Goal: Find specific page/section: Find specific page/section

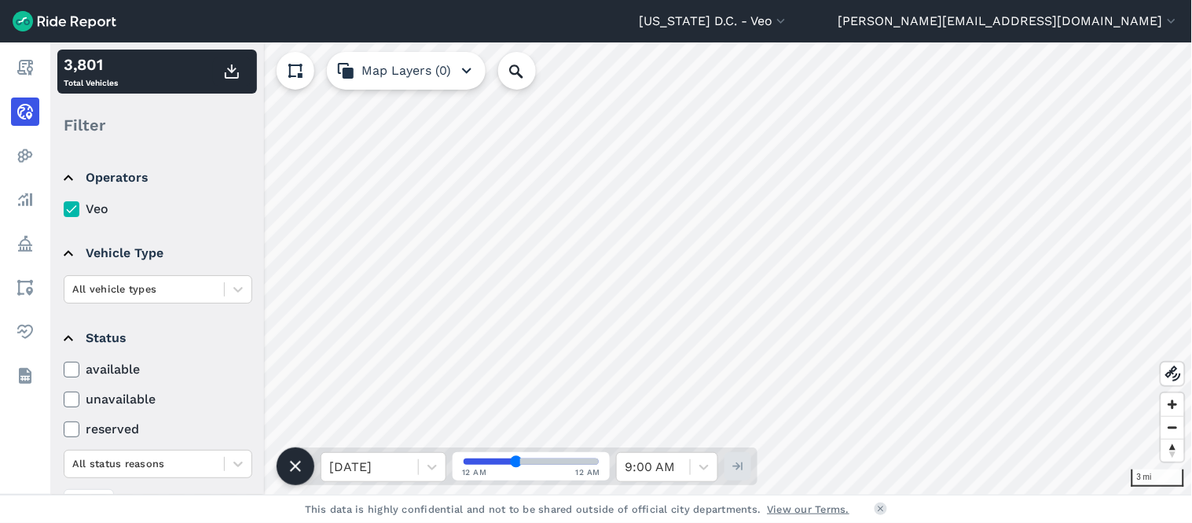
click at [64, 31] on header "[US_STATE] D.C. - Veo All Service Areas [GEOGRAPHIC_DATA] - [GEOGRAPHIC_DATA][P…" at bounding box center [596, 21] width 1192 height 42
click at [74, 12] on img at bounding box center [65, 21] width 104 height 20
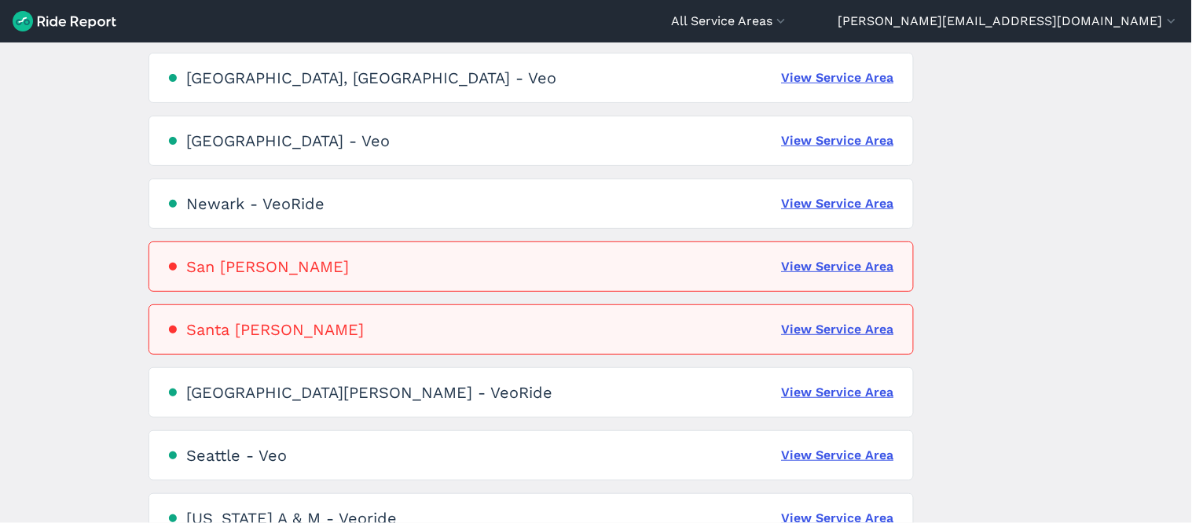
scroll to position [1101, 0]
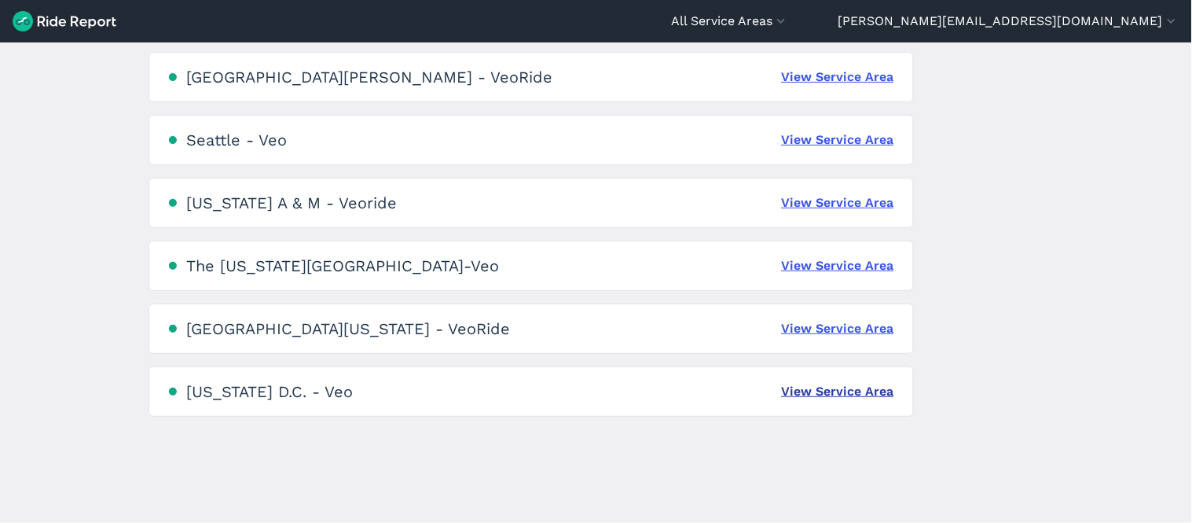
click at [805, 394] on link "View Service Area" at bounding box center [838, 391] width 112 height 19
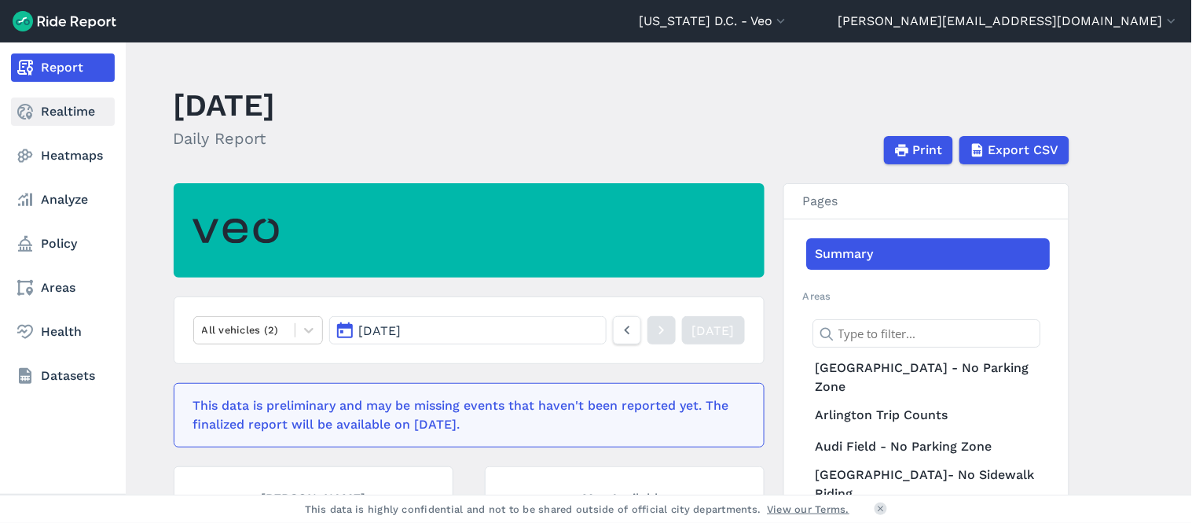
click at [49, 116] on link "Realtime" at bounding box center [63, 111] width 104 height 28
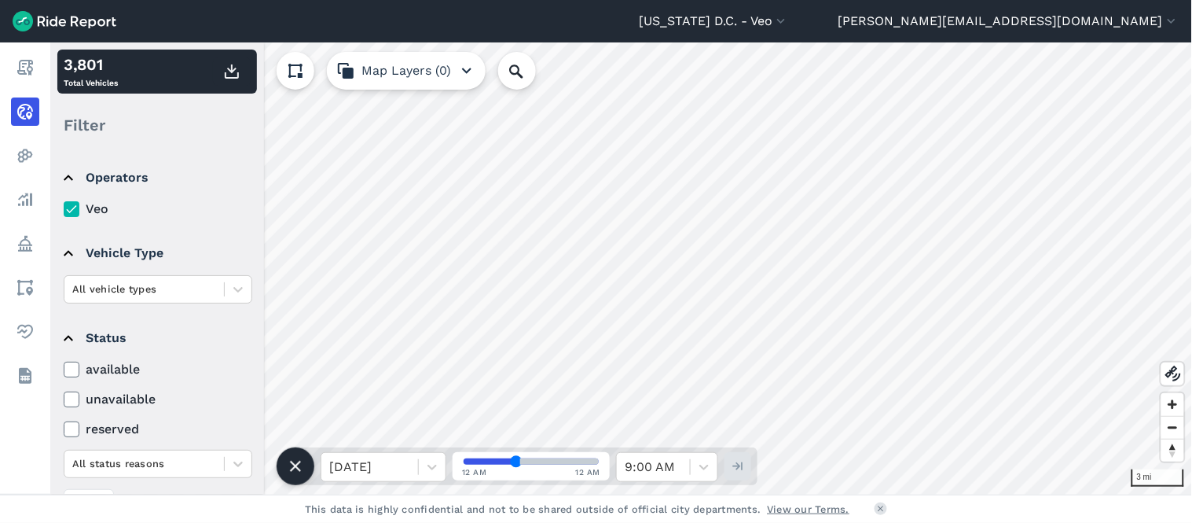
click at [107, 366] on label "available" at bounding box center [158, 369] width 189 height 19
click at [64, 366] on input "available" at bounding box center [64, 365] width 0 height 10
click at [69, 369] on icon at bounding box center [71, 369] width 14 height 16
click at [64, 369] on input "available" at bounding box center [64, 365] width 0 height 10
click at [69, 369] on icon at bounding box center [71, 369] width 14 height 16
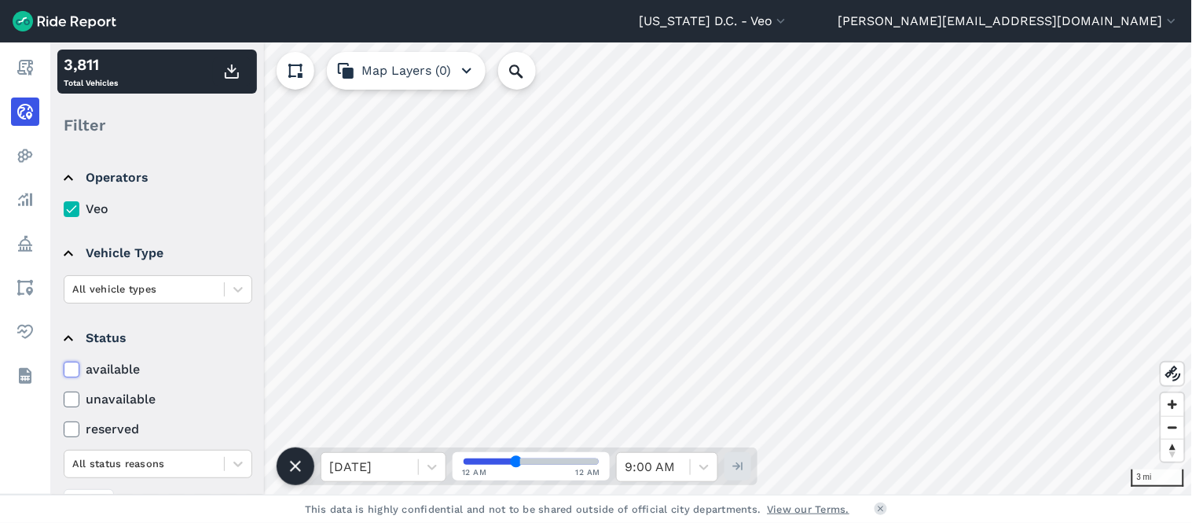
click at [64, 369] on input "available" at bounding box center [64, 365] width 0 height 10
click at [69, 369] on icon at bounding box center [71, 369] width 14 height 16
click at [64, 369] on input "available" at bounding box center [64, 365] width 0 height 10
click at [111, 365] on label "available" at bounding box center [158, 369] width 189 height 19
click at [64, 365] on input "available" at bounding box center [64, 365] width 0 height 10
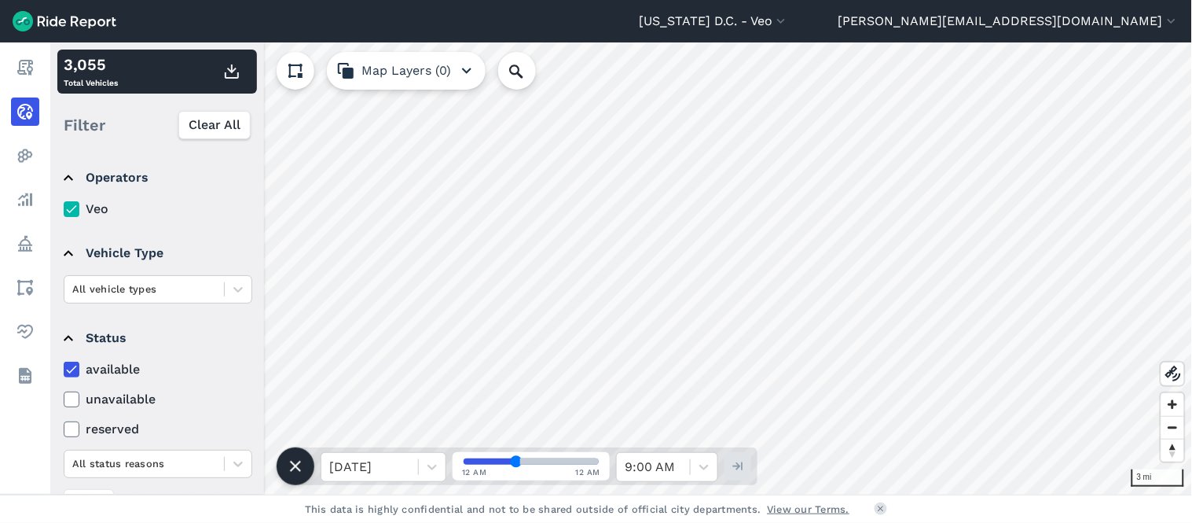
click at [111, 365] on label "available" at bounding box center [158, 369] width 189 height 19
click at [64, 365] on input "available" at bounding box center [64, 365] width 0 height 10
click at [111, 365] on label "available" at bounding box center [158, 369] width 189 height 19
click at [64, 365] on input "available" at bounding box center [64, 365] width 0 height 10
click at [111, 365] on label "available" at bounding box center [158, 369] width 189 height 19
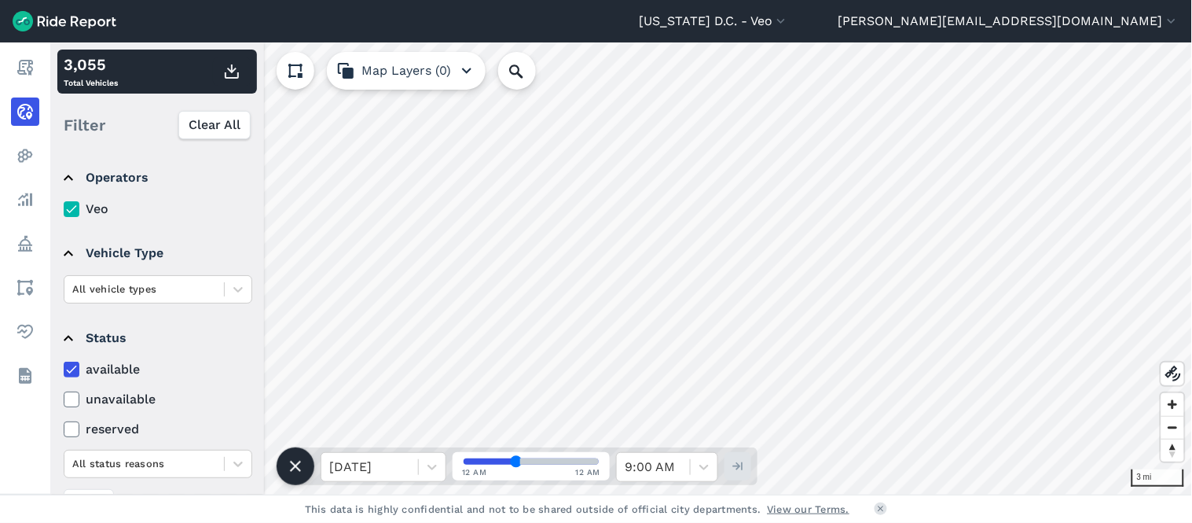
click at [64, 365] on input "available" at bounding box center [64, 365] width 0 height 10
